Goal: Answer question/provide support

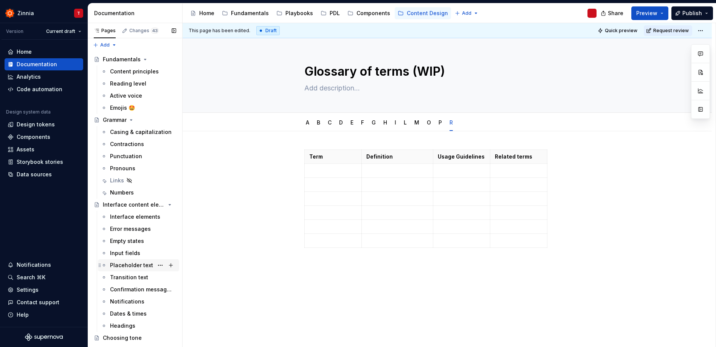
scroll to position [239, 0]
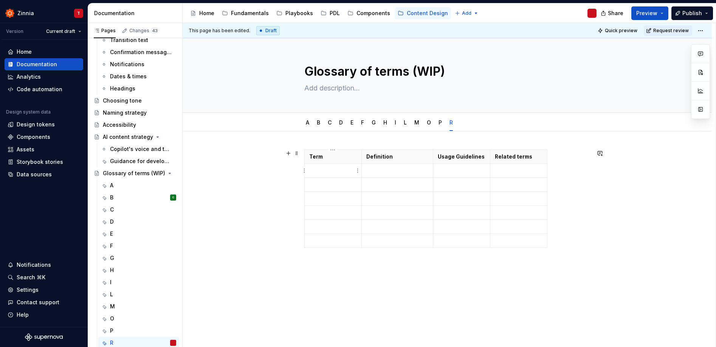
click at [318, 169] on p at bounding box center [333, 171] width 48 height 8
click at [324, 185] on p "To enrich screen reader interactions, please activate Accessibility in Grammarl…" at bounding box center [333, 185] width 48 height 8
type textarea "*"
click at [332, 226] on td "To enrich screen reader interactions, please activate Accessibility in Grammarl…" at bounding box center [333, 223] width 57 height 14
click at [333, 265] on p "To enrich screen reader interactions, please activate Accessibility in Grammarl…" at bounding box center [333, 265] width 48 height 8
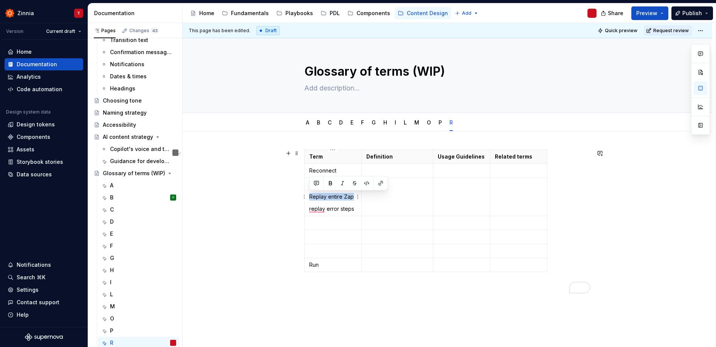
drag, startPoint x: 318, startPoint y: 194, endPoint x: 353, endPoint y: 195, distance: 36.0
click at [353, 195] on td "replay Replay entire Zap replay error steps" at bounding box center [333, 197] width 57 height 38
click at [334, 225] on p "To enrich screen reader interactions, please activate Accessibility in Grammarl…" at bounding box center [333, 223] width 48 height 8
click at [327, 210] on p "replay error steps" at bounding box center [333, 209] width 48 height 8
click at [328, 210] on p "replay error steps" at bounding box center [333, 209] width 48 height 8
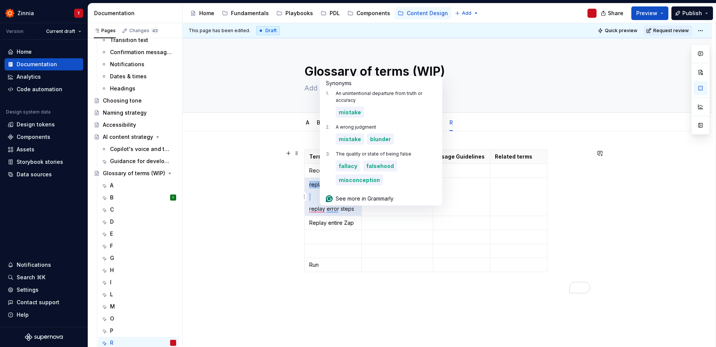
click at [328, 210] on p "replay error steps" at bounding box center [333, 209] width 48 height 8
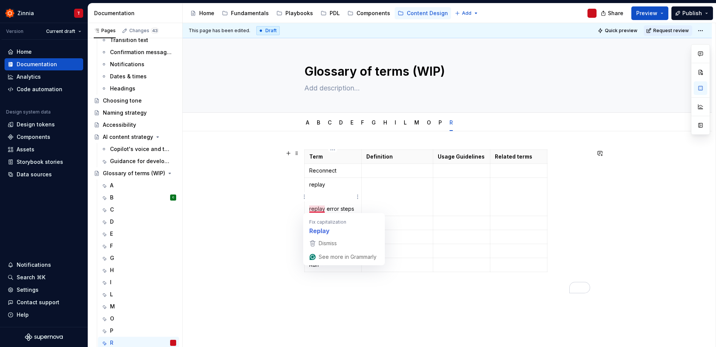
click at [309, 209] on p "replay error steps" at bounding box center [333, 209] width 48 height 8
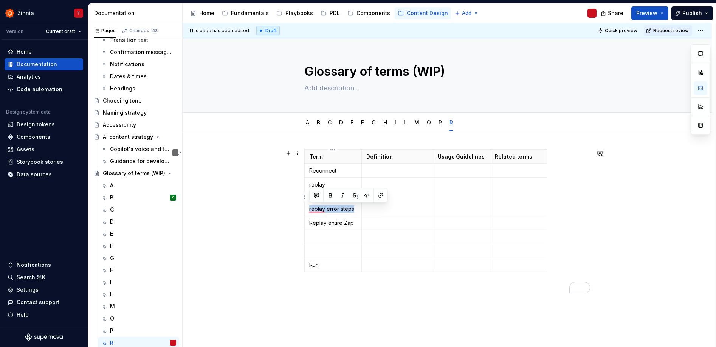
drag, startPoint x: 308, startPoint y: 209, endPoint x: 358, endPoint y: 210, distance: 49.5
click at [358, 210] on td "replay replay error steps" at bounding box center [333, 197] width 57 height 38
click at [319, 239] on p "To enrich screen reader interactions, please activate Accessibility in Grammarl…" at bounding box center [333, 237] width 48 height 8
click at [323, 249] on p "To enrich screen reader interactions, please activate Accessibility in Grammarl…" at bounding box center [333, 251] width 48 height 8
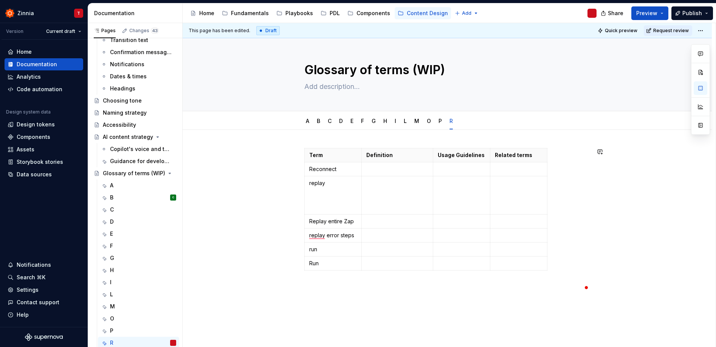
scroll to position [2, 0]
click at [315, 261] on p "Run" at bounding box center [333, 263] width 48 height 8
click at [317, 202] on td "replay" at bounding box center [333, 195] width 57 height 38
click at [313, 168] on p "Reconnect" at bounding box center [333, 169] width 48 height 8
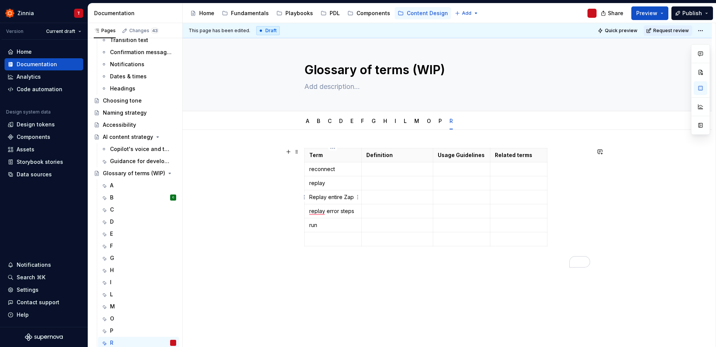
click at [312, 197] on p "Replay entire Zap" at bounding box center [333, 197] width 48 height 8
click at [351, 246] on div "Term Definition Usage Guidelines Related terms reconnect replay replay entire Z…" at bounding box center [447, 198] width 286 height 101
click at [338, 211] on p "replay error steps" at bounding box center [333, 211] width 48 height 8
click at [341, 212] on p "replay error steps" at bounding box center [333, 211] width 48 height 8
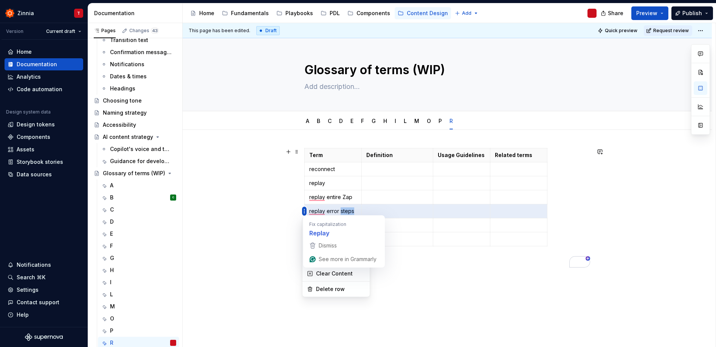
click at [303, 211] on html "Zinnia T Version Current draft Home Documentation Analytics Code automation Des…" at bounding box center [358, 173] width 716 height 347
click at [335, 286] on div "Delete row" at bounding box center [340, 289] width 49 height 8
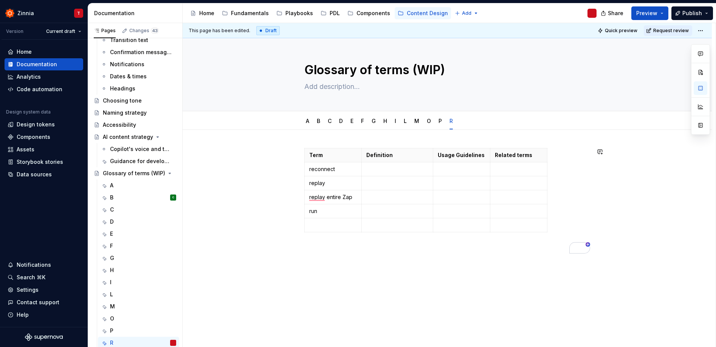
click at [386, 289] on div "Term Definition Usage Guidelines Related terms reconnect replay replay entire Z…" at bounding box center [447, 248] width 529 height 237
type textarea "*"
